Goal: Ask a question: Seek information or help from site administrators or community

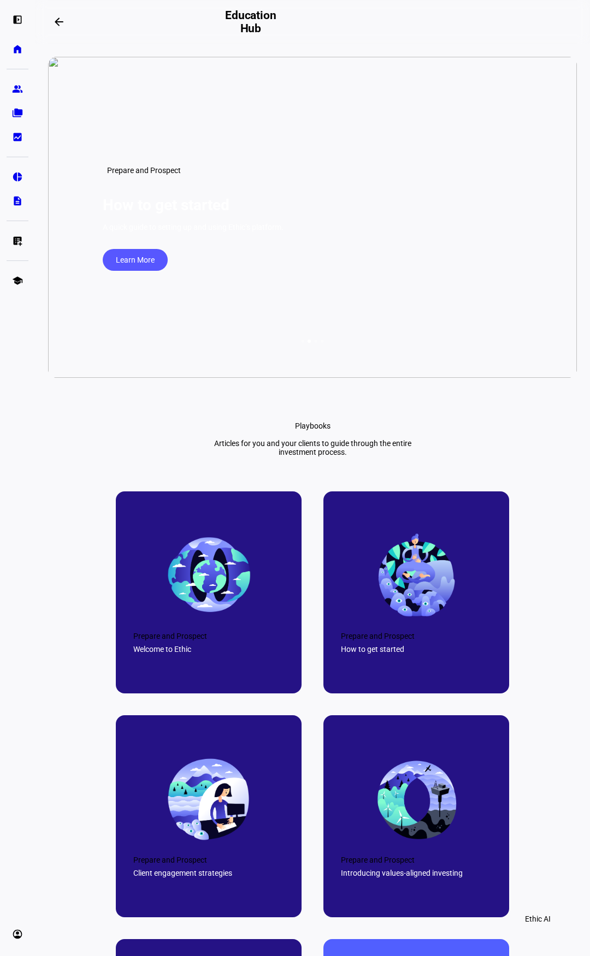
scroll to position [3327, 0]
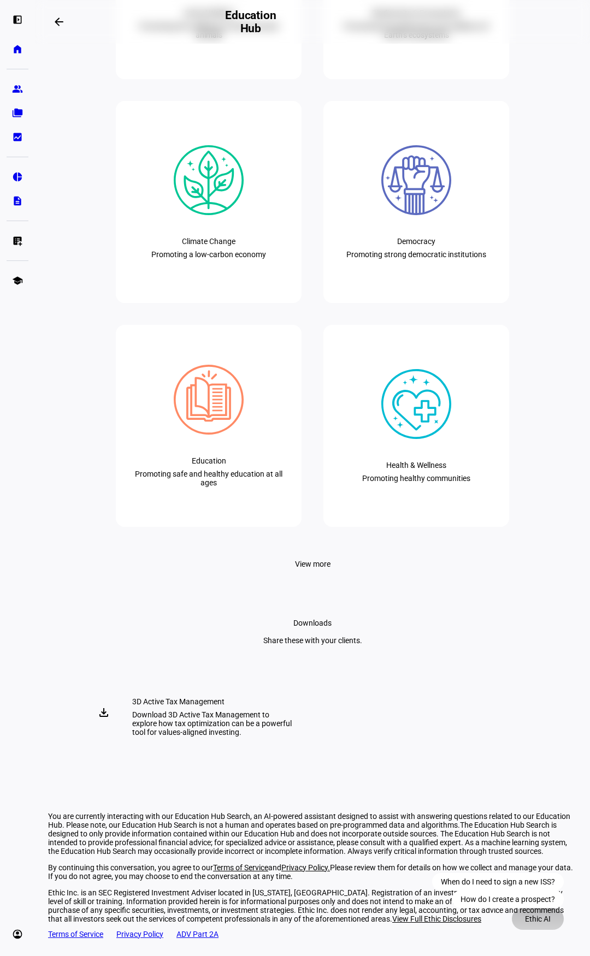
click at [540, 921] on span "Ethic AI" at bounding box center [538, 919] width 26 height 22
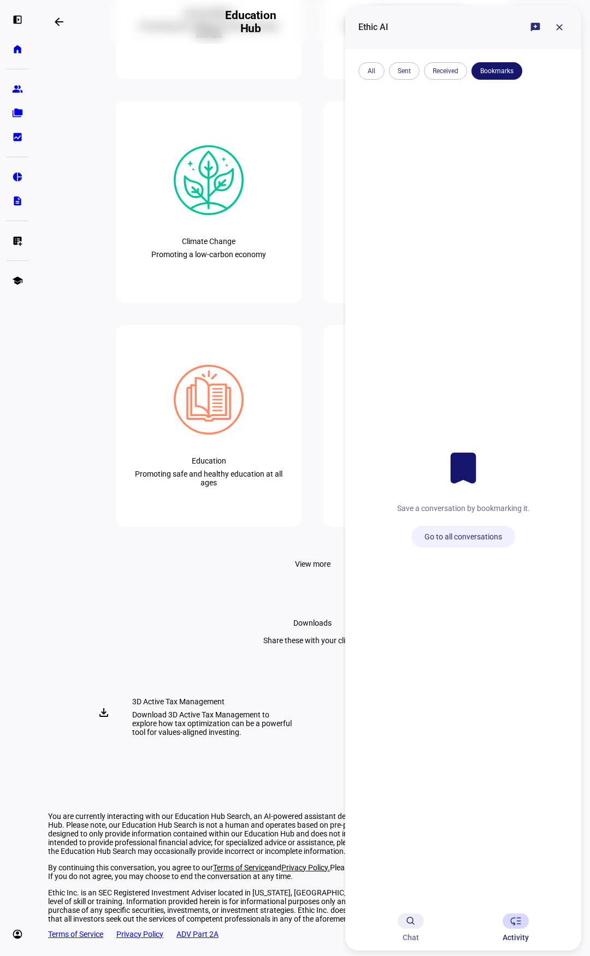
click at [408, 923] on icon at bounding box center [410, 920] width 6 height 6
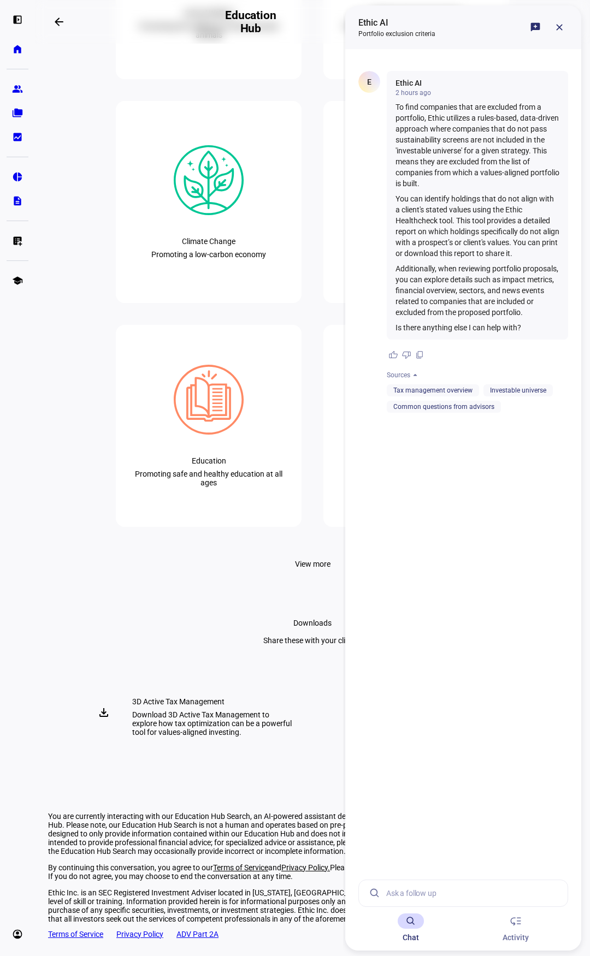
click at [414, 895] on input at bounding box center [472, 893] width 173 height 26
type input "How do I add a company to no trade list?"
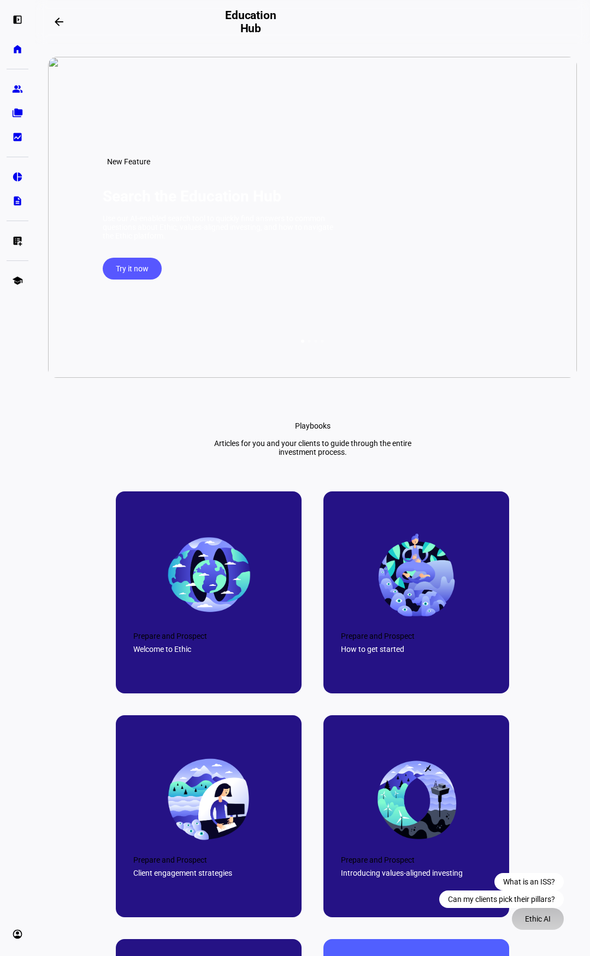
click at [537, 916] on span "Ethic AI" at bounding box center [538, 919] width 26 height 22
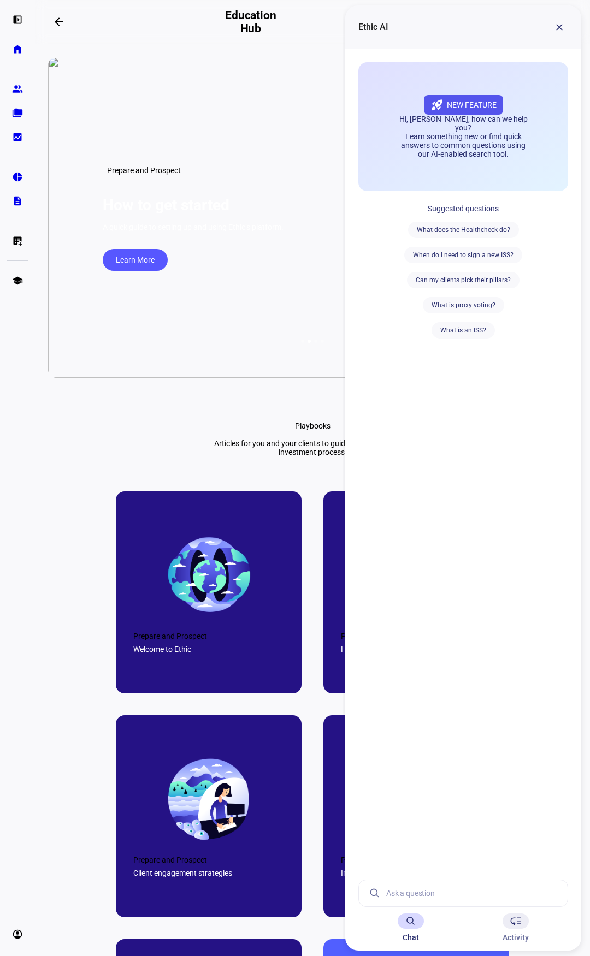
click at [525, 922] on div "low_priority" at bounding box center [515, 921] width 26 height 15
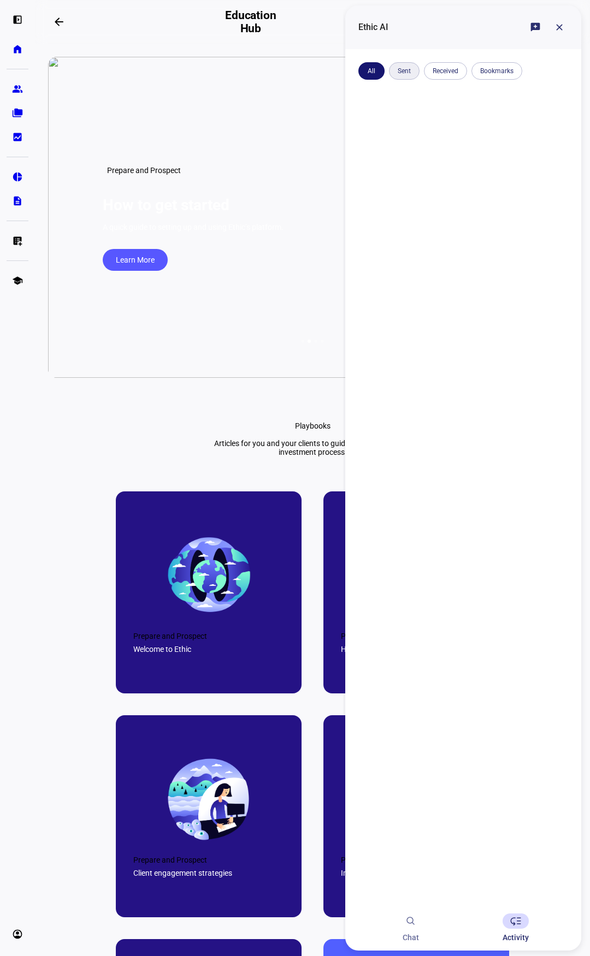
click at [410, 68] on span at bounding box center [404, 71] width 31 height 26
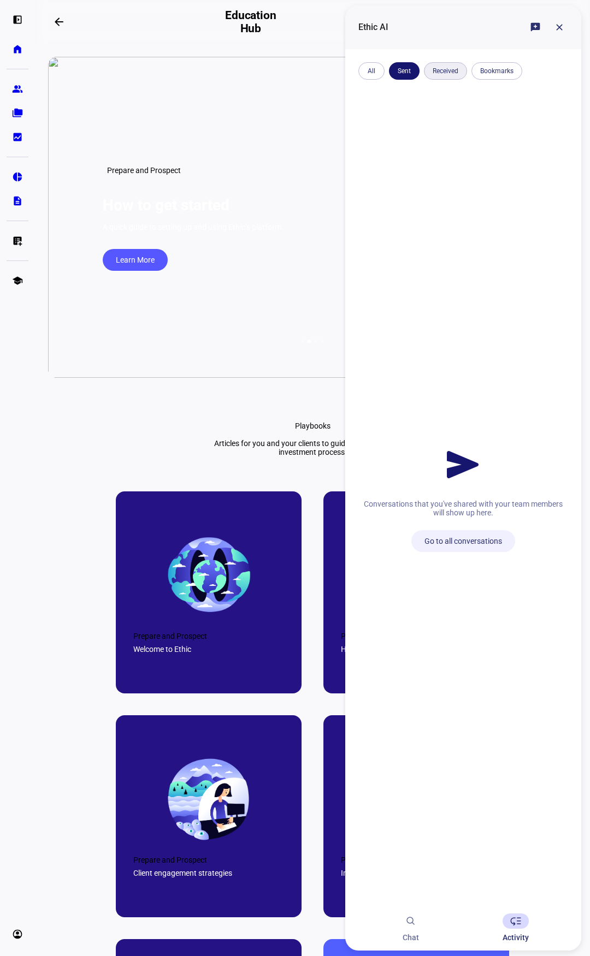
click at [437, 69] on span at bounding box center [445, 71] width 43 height 26
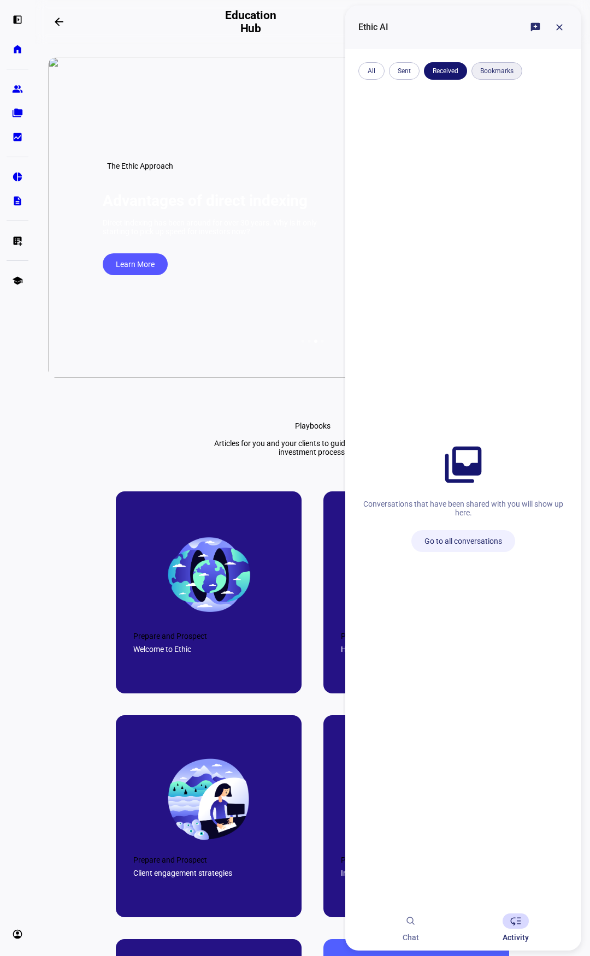
click at [486, 75] on span at bounding box center [496, 71] width 51 height 26
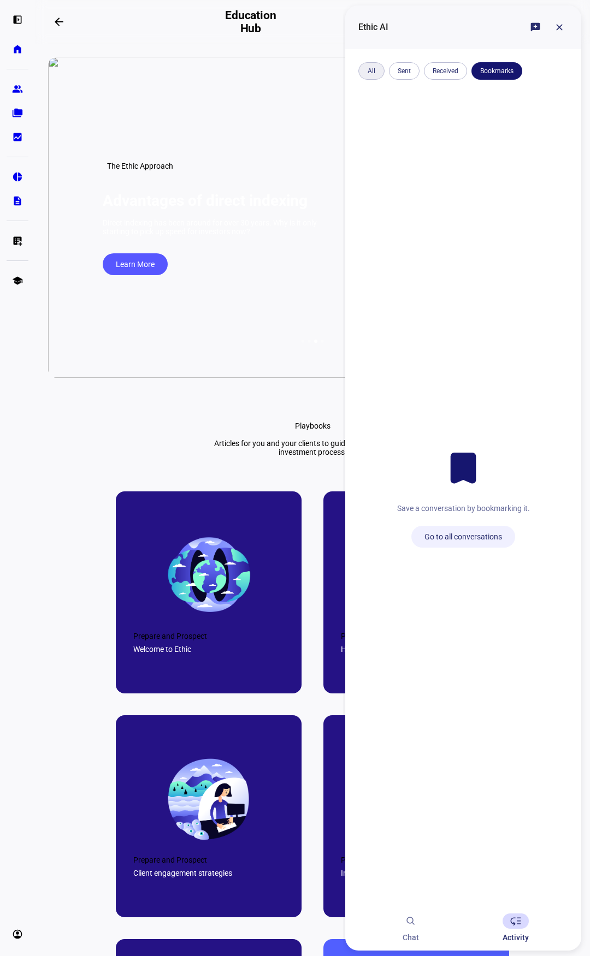
click at [369, 72] on span at bounding box center [371, 71] width 26 height 26
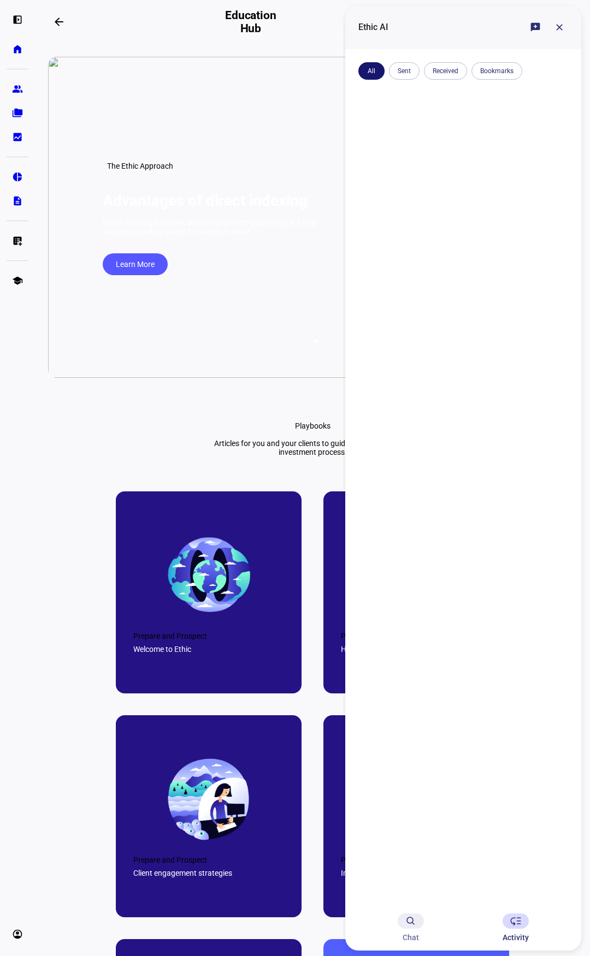
click at [401, 924] on div at bounding box center [411, 921] width 26 height 15
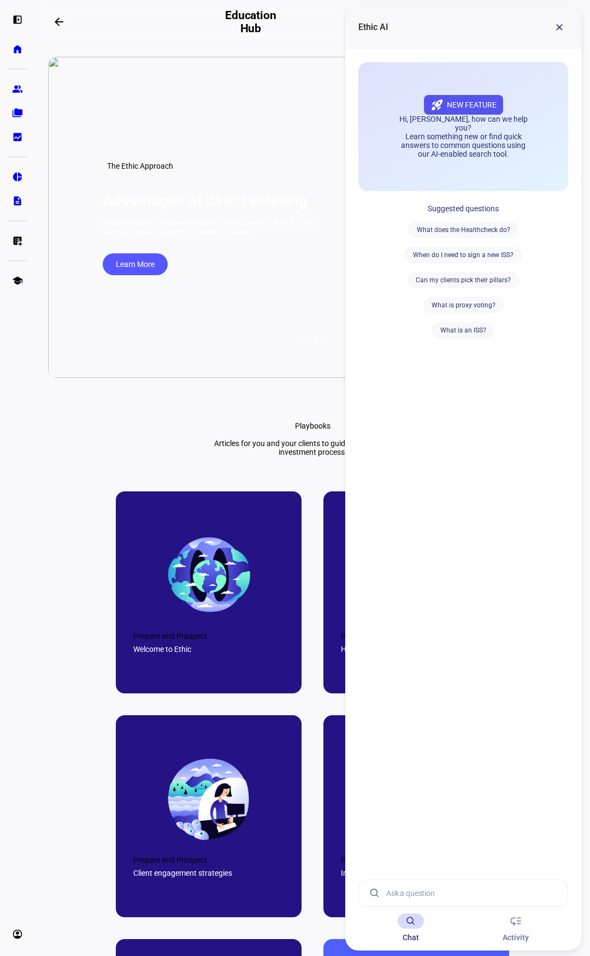
click at [404, 885] on input at bounding box center [472, 893] width 173 height 26
type input "How do I add a company to a no trade list?"
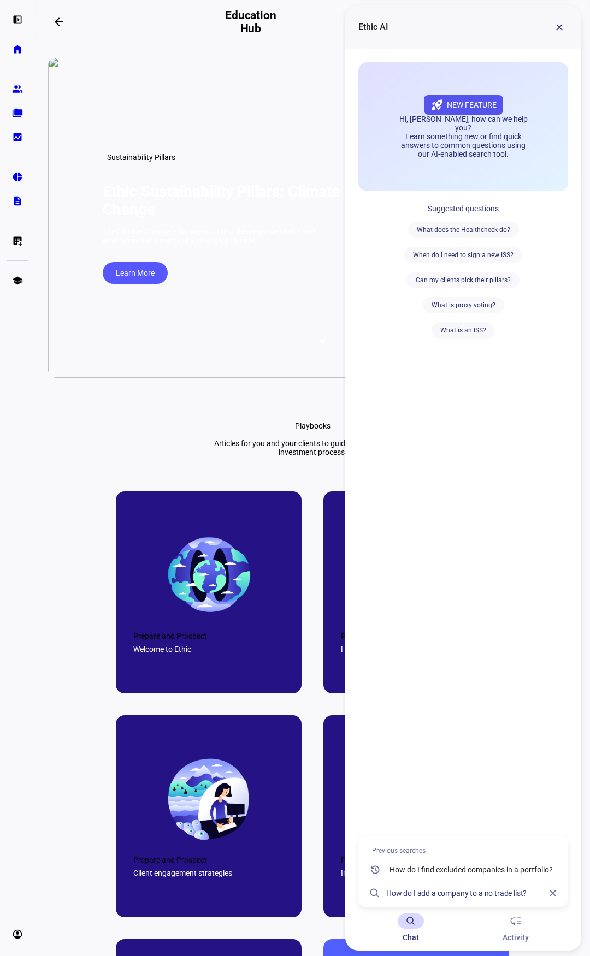
click at [533, 894] on input "How do I add a company to a no trade list?" at bounding box center [464, 893] width 156 height 26
